Goal: Task Accomplishment & Management: Manage account settings

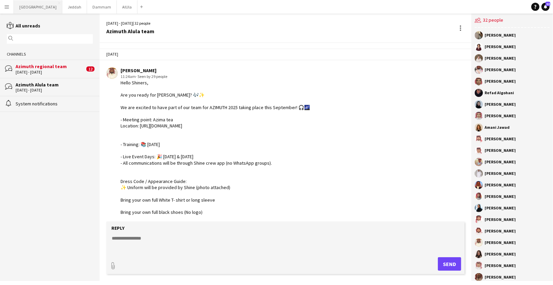
scroll to position [1112, 0]
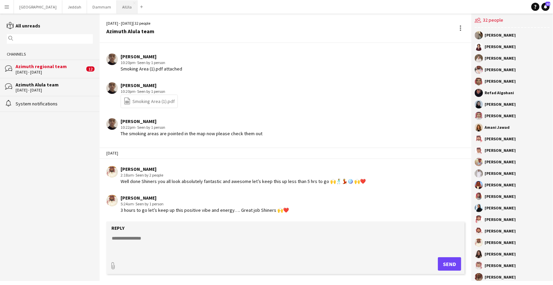
click at [117, 12] on button "AlUla Close" at bounding box center [127, 6] width 21 height 13
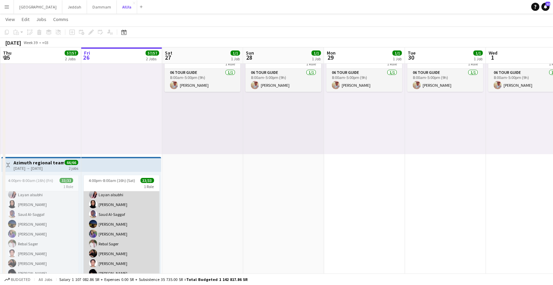
scroll to position [35, 0]
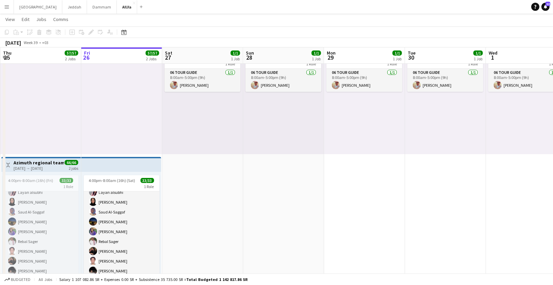
click at [106, 167] on app-top-bar at bounding box center [121, 164] width 80 height 15
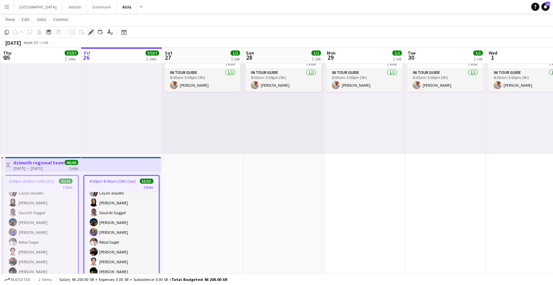
click at [91, 33] on icon at bounding box center [91, 32] width 4 height 4
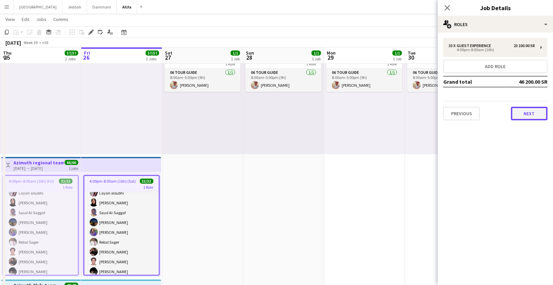
click at [527, 118] on button "Next" at bounding box center [529, 114] width 37 height 14
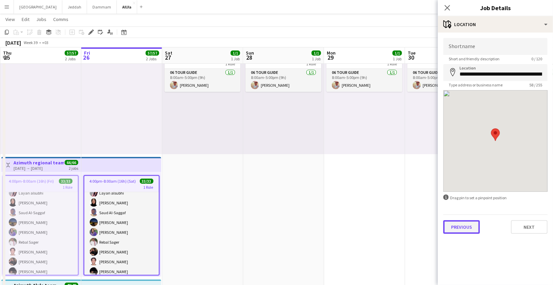
click at [474, 229] on button "Previous" at bounding box center [461, 227] width 37 height 14
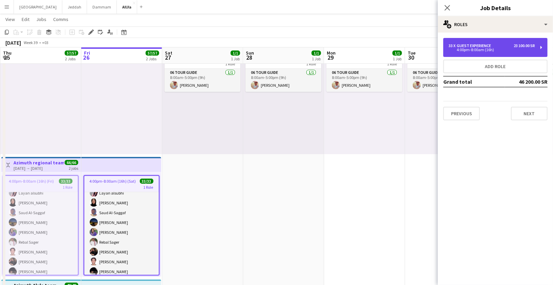
click at [483, 49] on div "4:00pm-8:00am (16h)" at bounding box center [491, 49] width 86 height 3
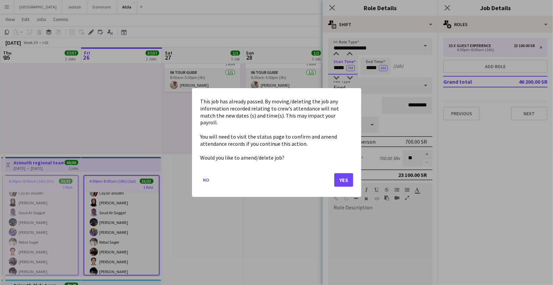
scroll to position [0, 0]
click at [338, 66] on body "Menu Boards Boards Boards All jobs Status Workforce Workforce My Workforce Recr…" at bounding box center [276, 206] width 553 height 500
click at [343, 178] on button "Yes" at bounding box center [343, 180] width 19 height 14
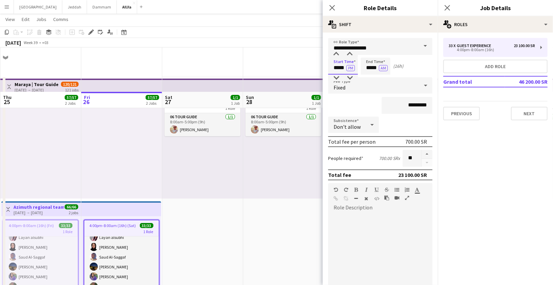
scroll to position [44, 0]
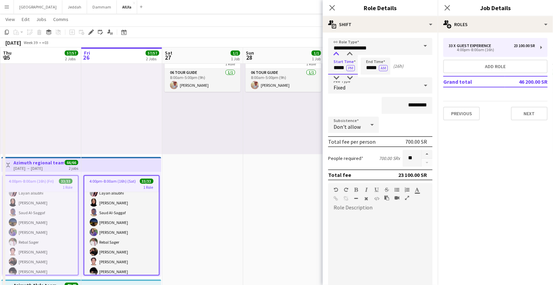
type input "*****"
click at [336, 51] on div at bounding box center [336, 54] width 14 height 7
click at [334, 5] on icon at bounding box center [332, 7] width 6 height 6
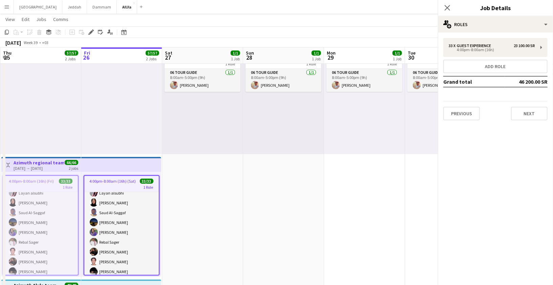
scroll to position [0, 0]
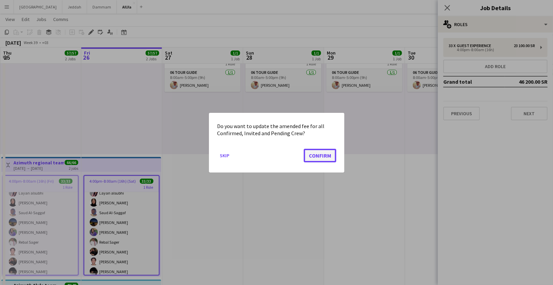
click at [334, 159] on button "Confirm" at bounding box center [320, 155] width 32 height 14
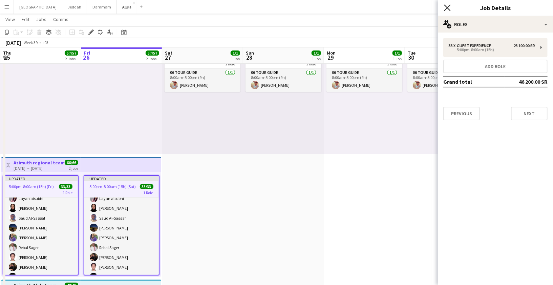
click at [448, 7] on icon at bounding box center [447, 7] width 6 height 6
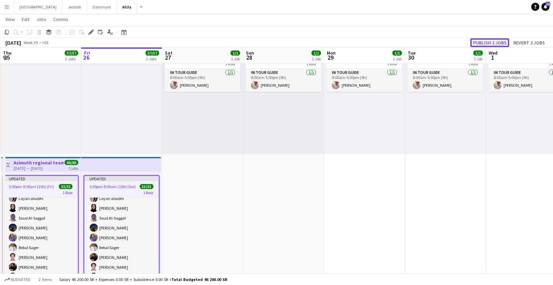
click at [489, 40] on button "Publish 2 jobs" at bounding box center [489, 42] width 39 height 9
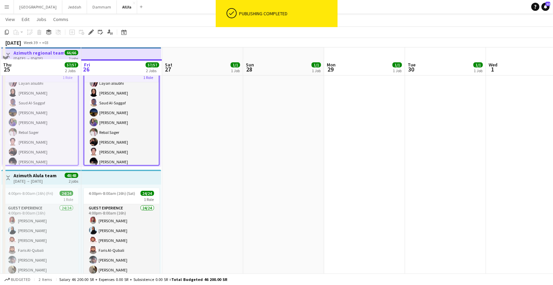
scroll to position [166, 0]
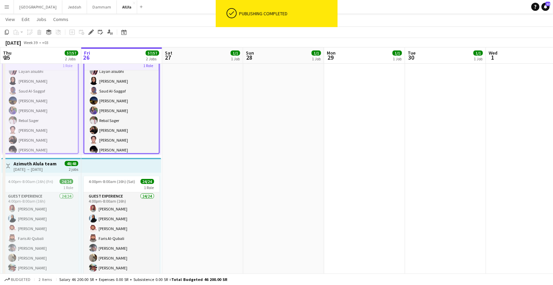
click at [48, 169] on div "[DATE] → [DATE]" at bounding box center [35, 169] width 43 height 5
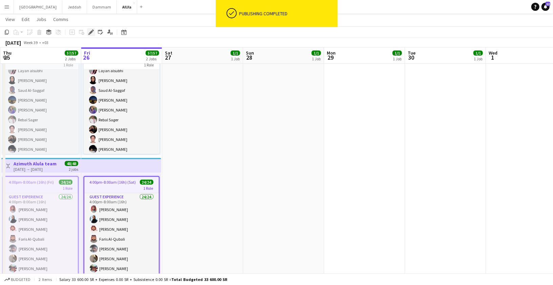
click at [93, 32] on icon "Edit" at bounding box center [90, 31] width 5 height 5
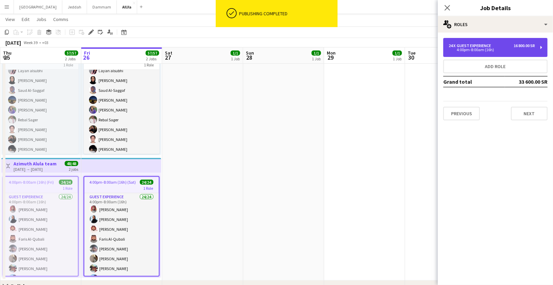
click at [486, 43] on div "Guest Experience" at bounding box center [475, 45] width 37 height 5
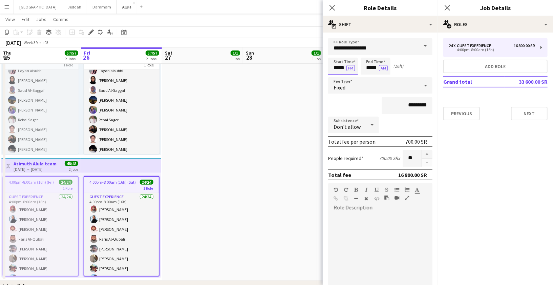
click at [337, 72] on body "Menu Boards Boards Boards All jobs Status Workforce Workforce My Workforce Recr…" at bounding box center [276, 84] width 553 height 500
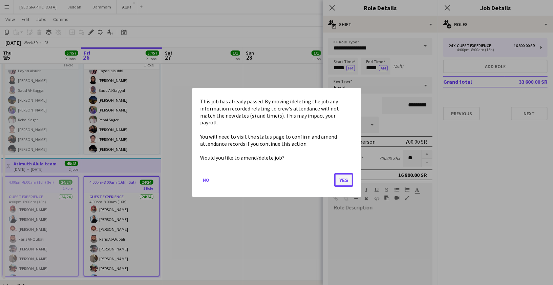
click at [340, 176] on button "Yes" at bounding box center [343, 180] width 19 height 14
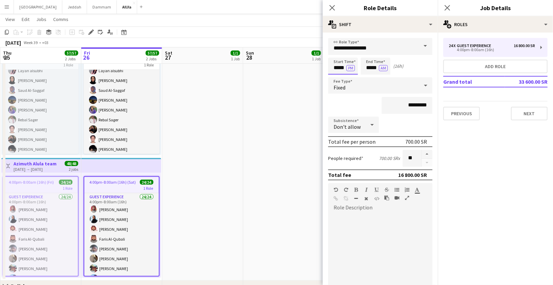
scroll to position [166, 0]
type input "*****"
click at [340, 54] on div at bounding box center [336, 54] width 14 height 7
click at [330, 5] on icon "Close pop-in" at bounding box center [332, 7] width 6 height 6
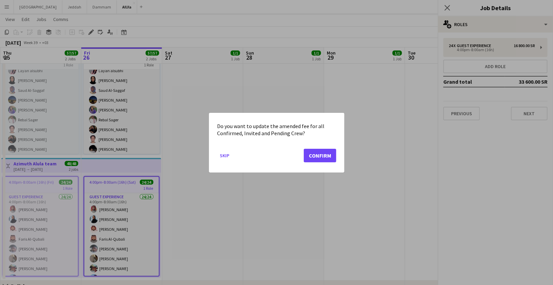
scroll to position [0, 0]
click at [321, 158] on button "Confirm" at bounding box center [320, 155] width 32 height 14
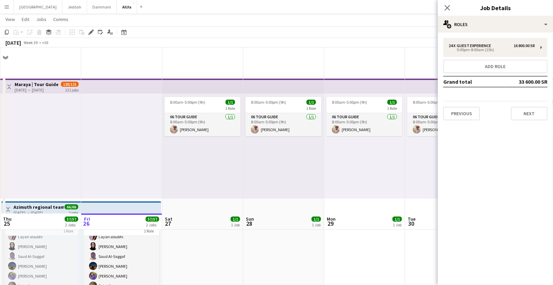
scroll to position [166, 0]
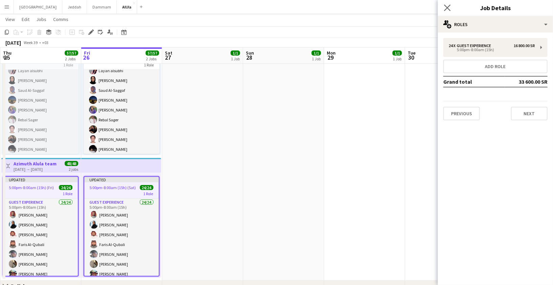
click at [450, 9] on icon "Close pop-in" at bounding box center [447, 7] width 6 height 6
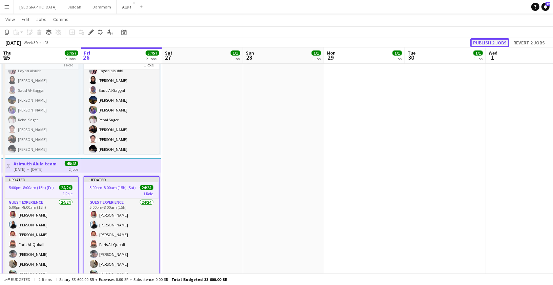
click at [488, 43] on button "Publish 2 jobs" at bounding box center [489, 42] width 39 height 9
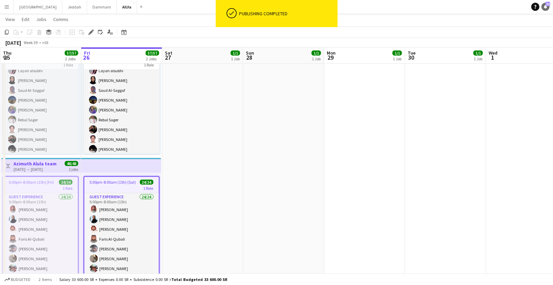
click at [548, 6] on link "Notifications 12" at bounding box center [545, 7] width 8 height 8
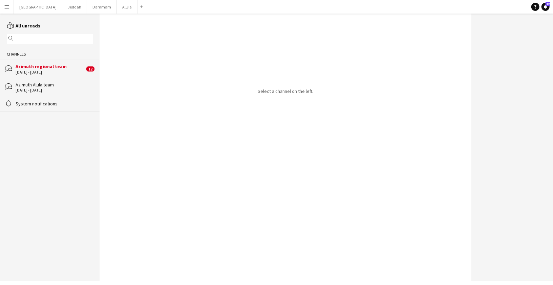
click at [44, 72] on div "[DATE] - [DATE]" at bounding box center [50, 72] width 69 height 5
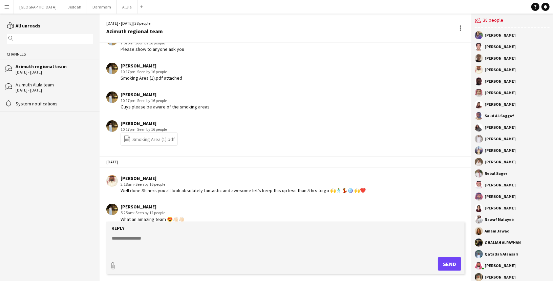
scroll to position [912, 0]
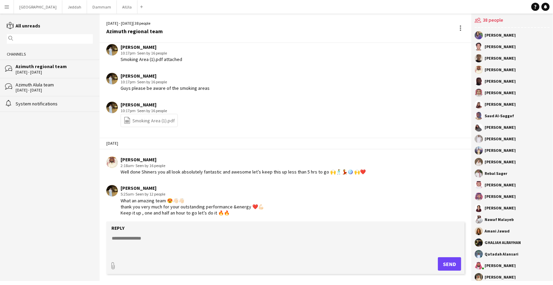
click at [12, 6] on button "Menu" at bounding box center [7, 7] width 14 height 14
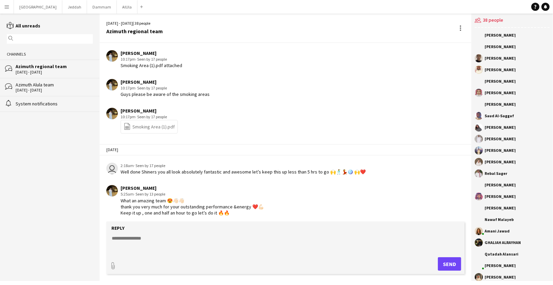
scroll to position [906, 0]
